Goal: Information Seeking & Learning: Find specific fact

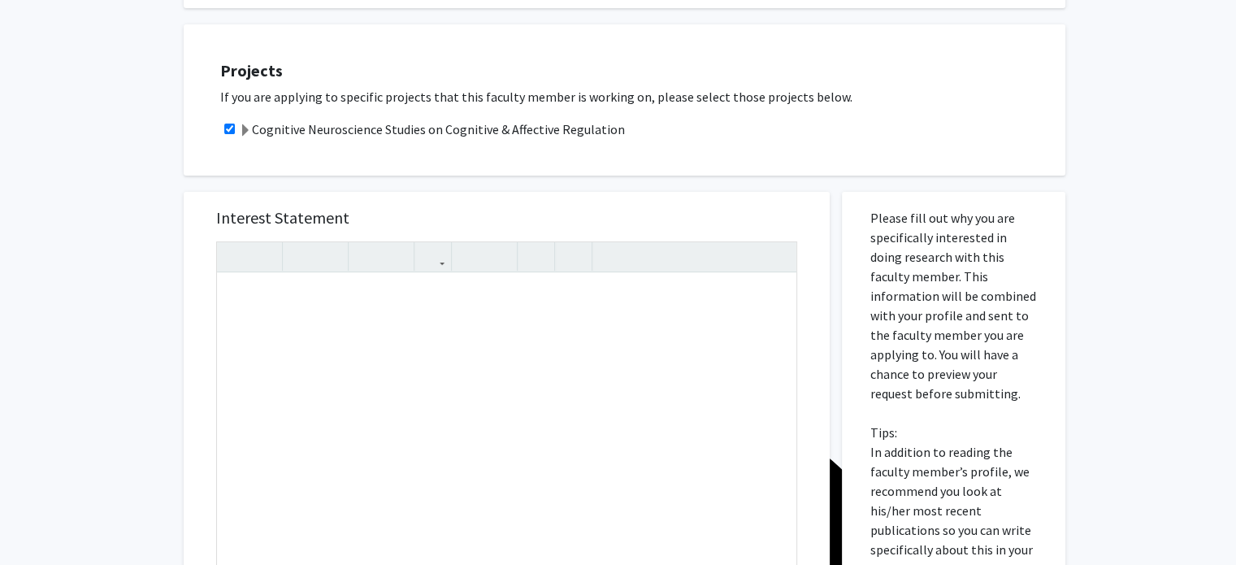
scroll to position [280, 0]
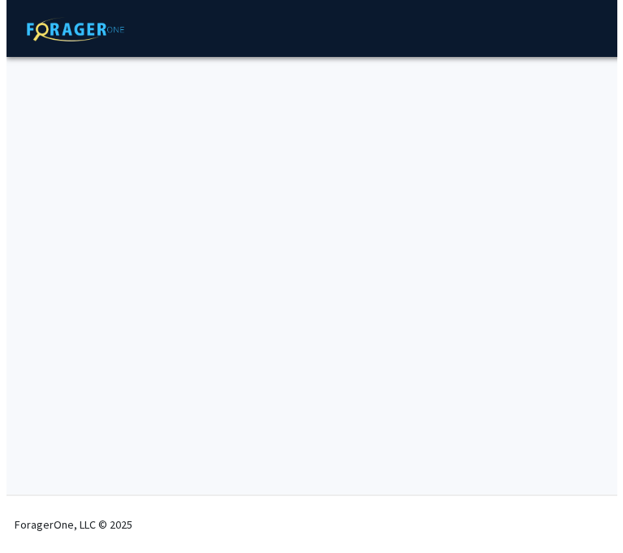
scroll to position [1079, 0]
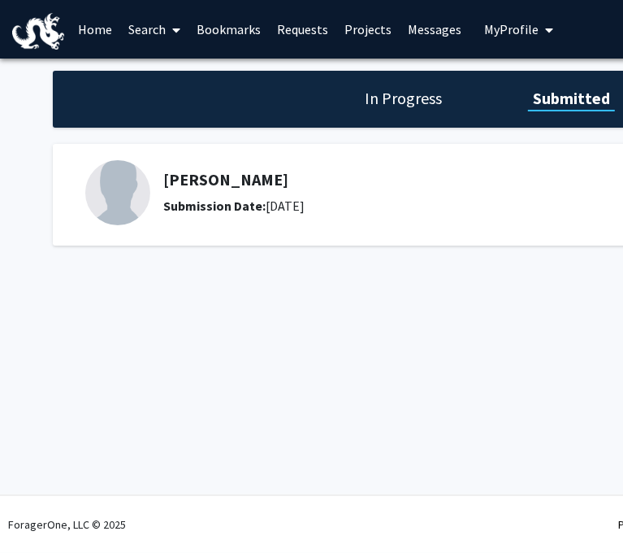
click at [302, 31] on link "Requests" at bounding box center [302, 29] width 67 height 57
click at [296, 26] on link "Requests" at bounding box center [302, 29] width 67 height 57
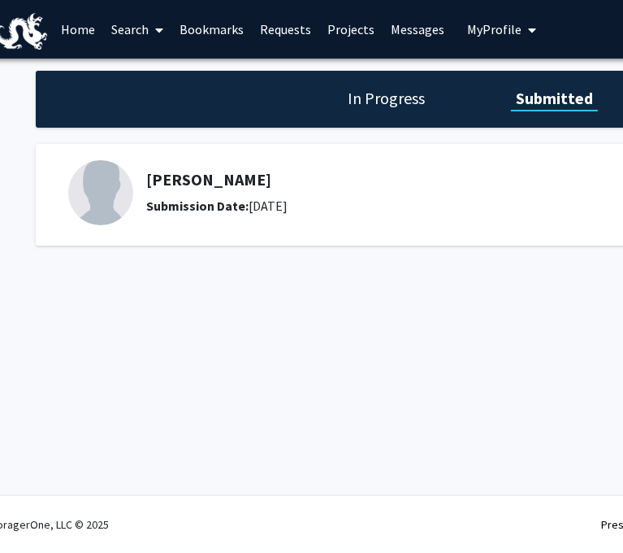
scroll to position [0, 0]
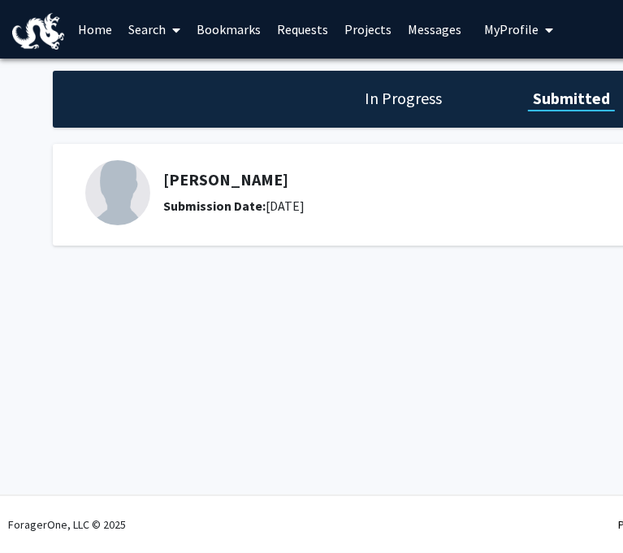
click at [291, 29] on link "Requests" at bounding box center [302, 29] width 67 height 57
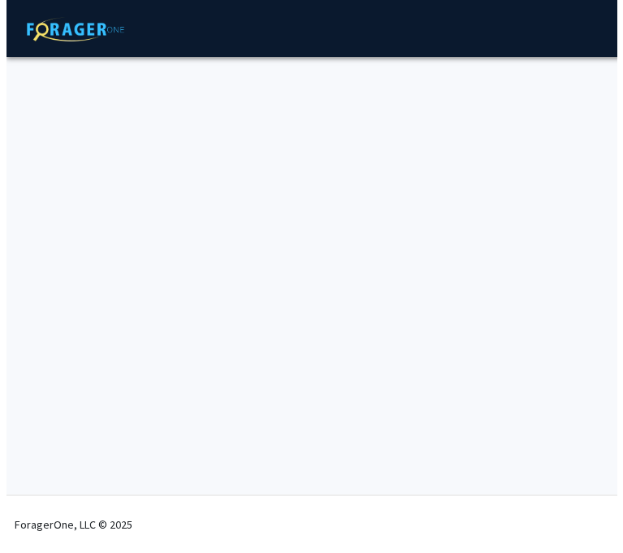
scroll to position [1079, 0]
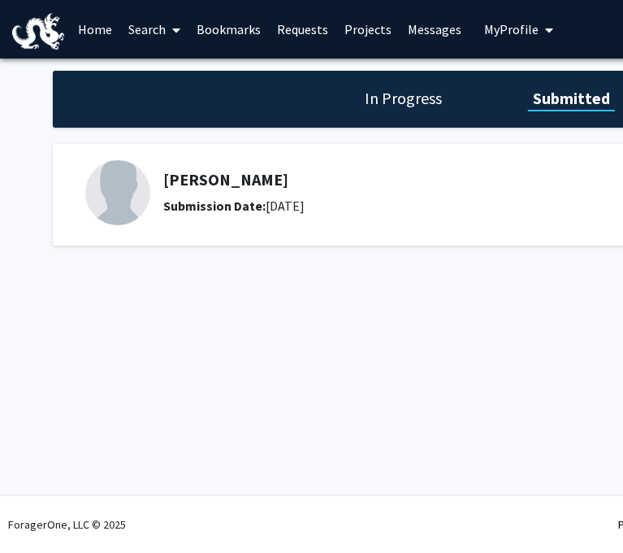
click at [307, 37] on link "Requests" at bounding box center [302, 29] width 67 height 57
click at [294, 27] on link "Requests" at bounding box center [302, 29] width 67 height 57
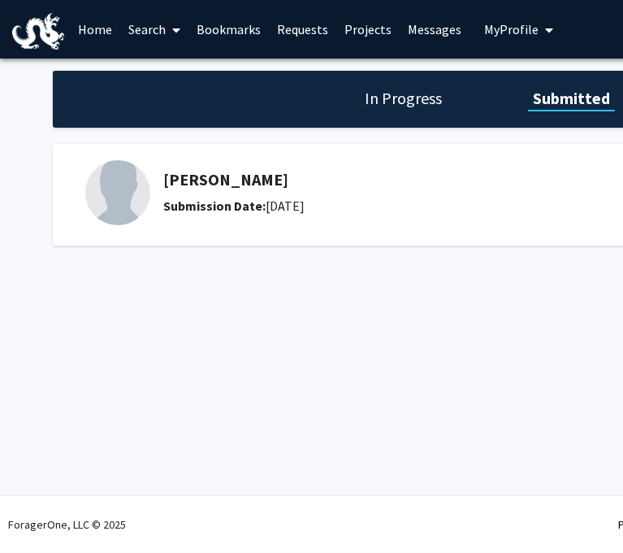
click at [391, 89] on h1 "In Progress" at bounding box center [403, 98] width 87 height 23
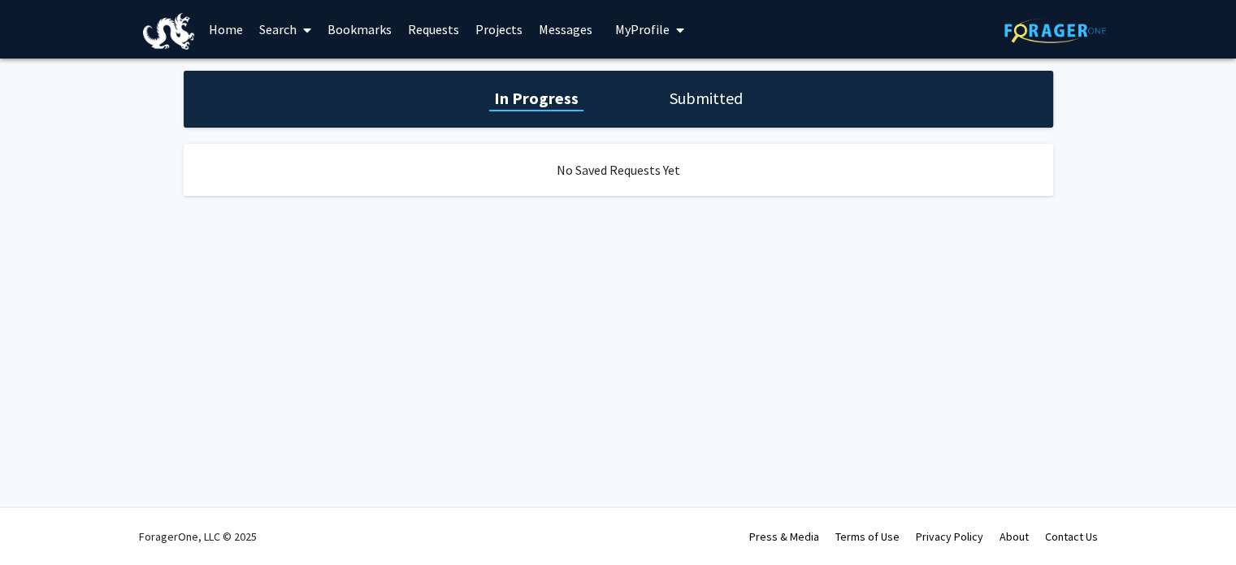
click at [293, 35] on link "Search" at bounding box center [285, 29] width 68 height 57
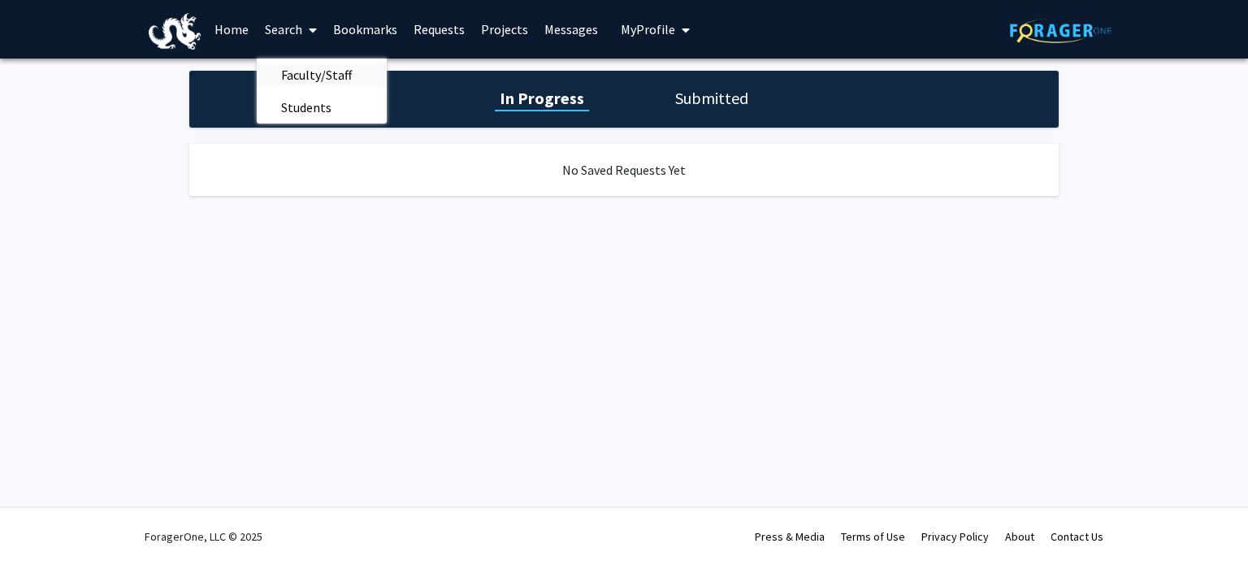
click at [305, 72] on span "Faculty/Staff" at bounding box center [316, 75] width 119 height 33
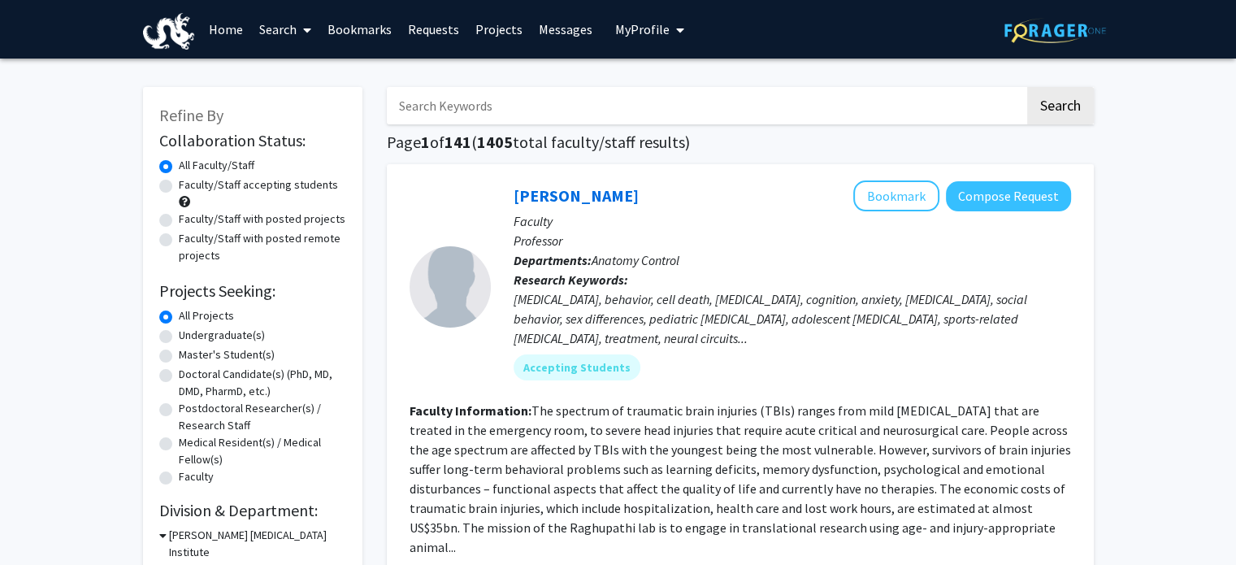
click at [491, 104] on input "Search Keywords" at bounding box center [706, 105] width 638 height 37
type input "von [PERSON_NAME]"
click at [610, 87] on button "Search" at bounding box center [1060, 105] width 67 height 37
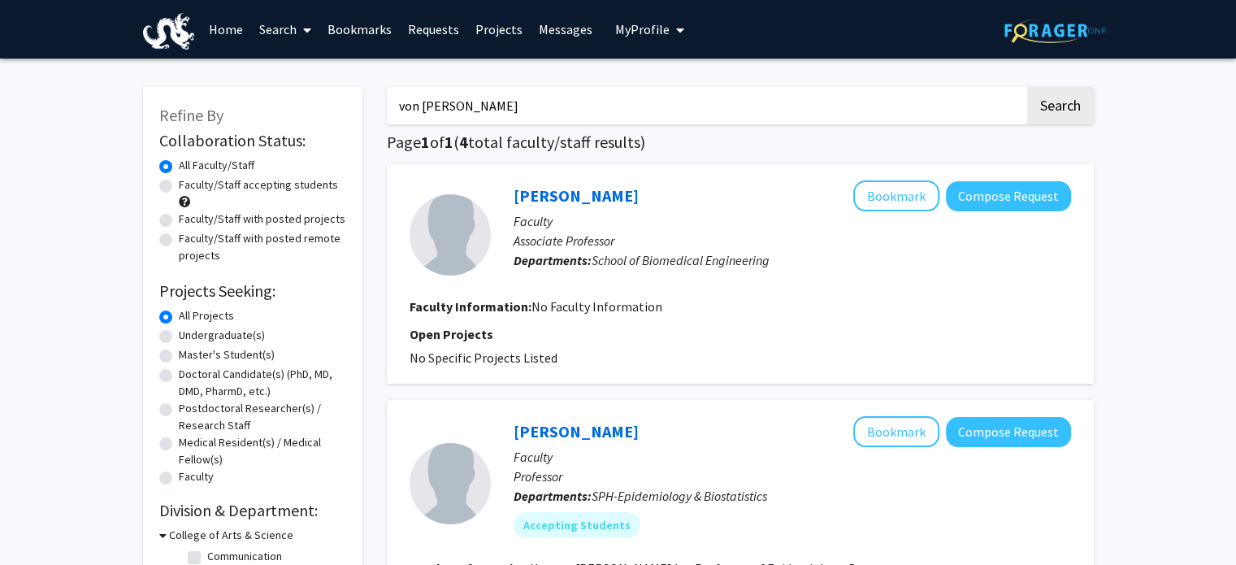
type textarea "yn"
drag, startPoint x: 492, startPoint y: 95, endPoint x: 358, endPoint y: 103, distance: 134.4
type input "neural"
click at [610, 87] on button "Search" at bounding box center [1060, 105] width 67 height 37
